Goal: Transaction & Acquisition: Subscribe to service/newsletter

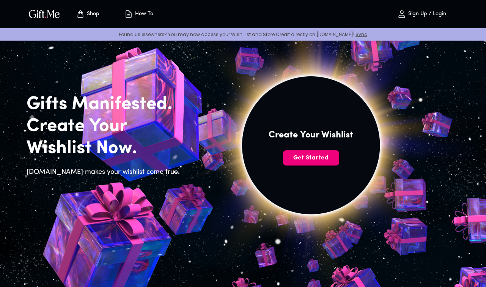
scroll to position [17, 0]
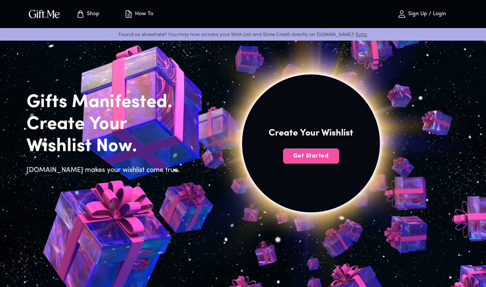
click at [298, 155] on span "Get Started" at bounding box center [311, 156] width 56 height 8
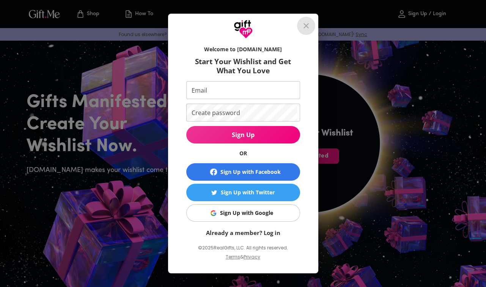
click at [303, 27] on icon "close" at bounding box center [305, 25] width 9 height 9
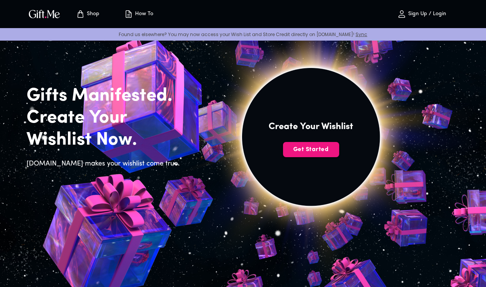
scroll to position [30, 0]
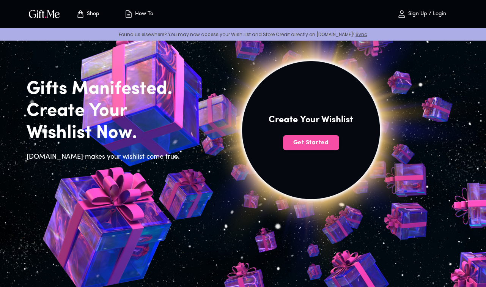
click at [319, 143] on span "Get Started" at bounding box center [311, 142] width 56 height 8
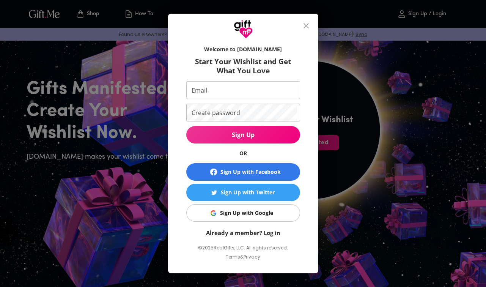
click at [305, 24] on icon "close" at bounding box center [305, 25] width 9 height 9
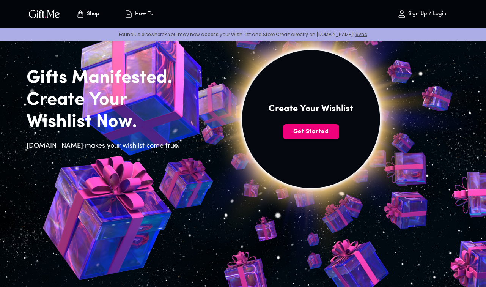
scroll to position [36, 0]
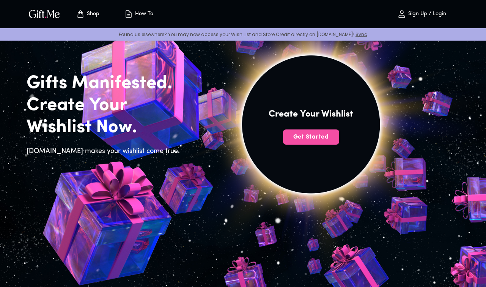
click at [308, 136] on span "Get Started" at bounding box center [311, 137] width 56 height 8
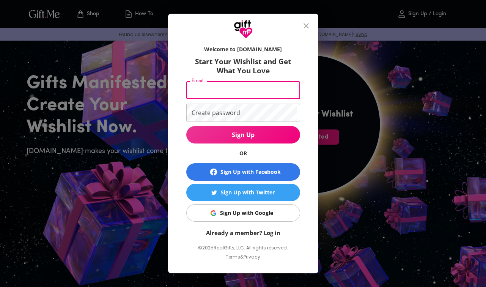
click at [257, 85] on input "Email" at bounding box center [241, 90] width 111 height 18
type input "modhwadia.vedika7@gmail.com"
click at [309, 27] on icon "close" at bounding box center [305, 25] width 9 height 9
